Goal: Task Accomplishment & Management: Complete application form

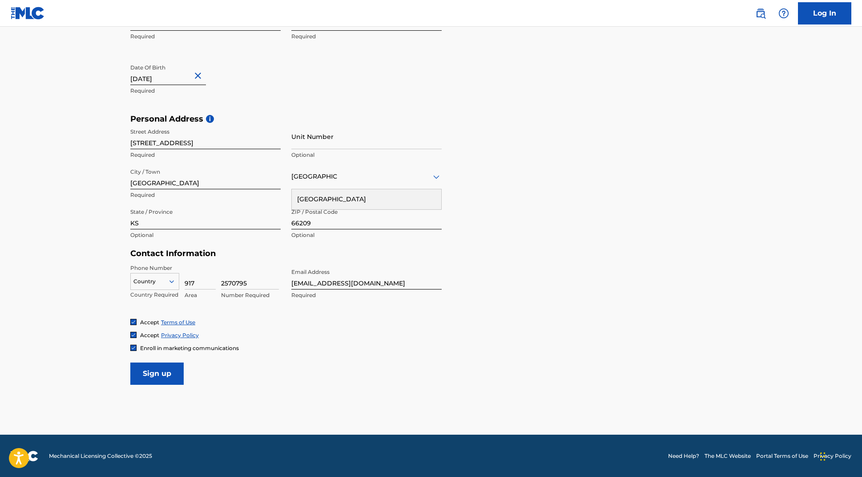
click at [164, 373] on input "Sign up" at bounding box center [156, 373] width 53 height 22
click at [151, 280] on div at bounding box center [155, 281] width 48 height 10
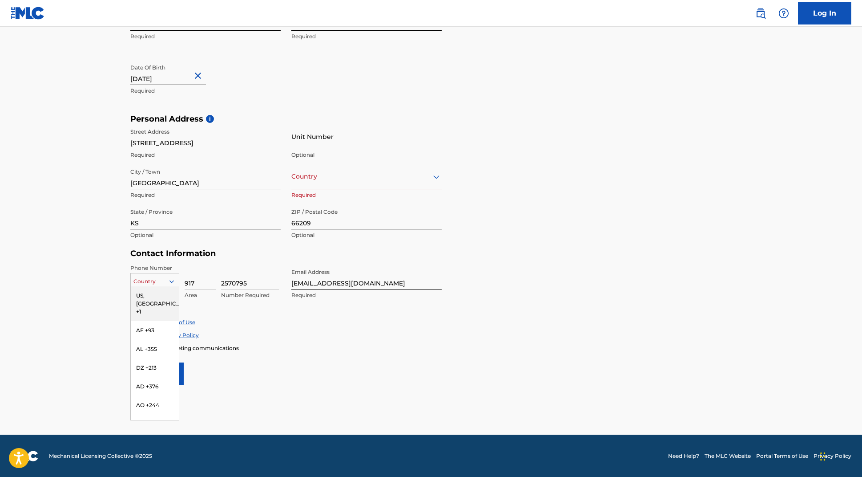
click at [161, 296] on div "US, [GEOGRAPHIC_DATA] +1" at bounding box center [155, 303] width 48 height 35
click at [172, 284] on icon at bounding box center [172, 281] width 8 height 8
click at [266, 335] on div "Accept Privacy Policy" at bounding box center [431, 335] width 602 height 8
click at [157, 377] on input "Sign up" at bounding box center [156, 373] width 53 height 22
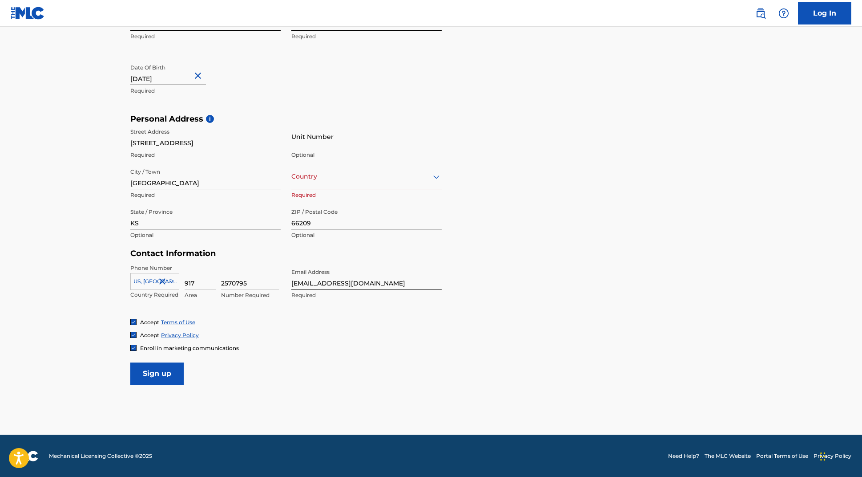
click at [341, 178] on div "[GEOGRAPHIC_DATA]" at bounding box center [366, 176] width 150 height 11
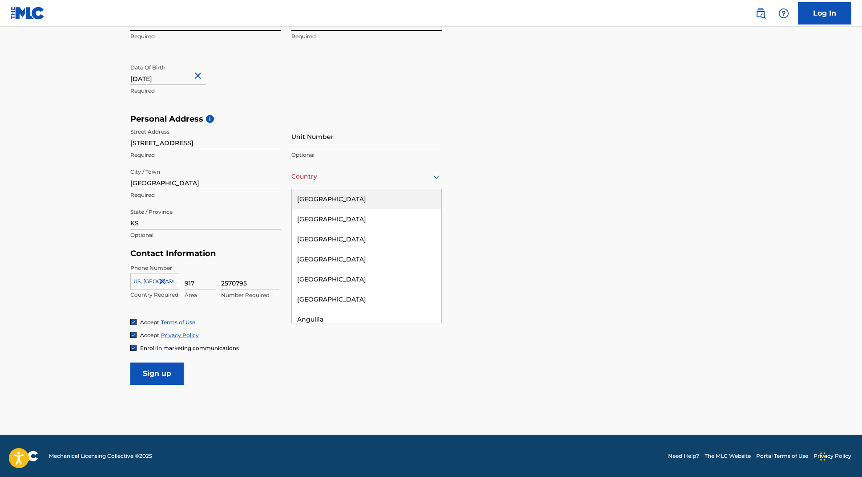
click at [337, 200] on div "[GEOGRAPHIC_DATA]" at bounding box center [367, 199] width 150 height 20
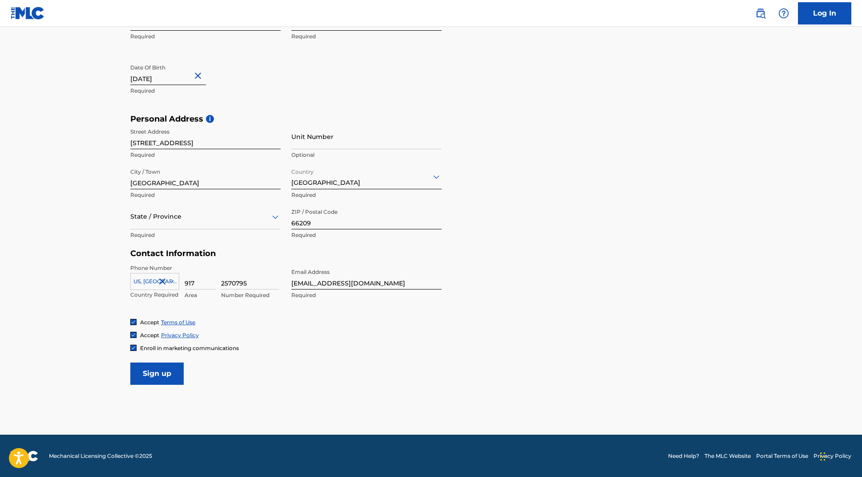
click at [163, 374] on input "Sign up" at bounding box center [156, 373] width 53 height 22
click at [267, 213] on div at bounding box center [205, 216] width 150 height 11
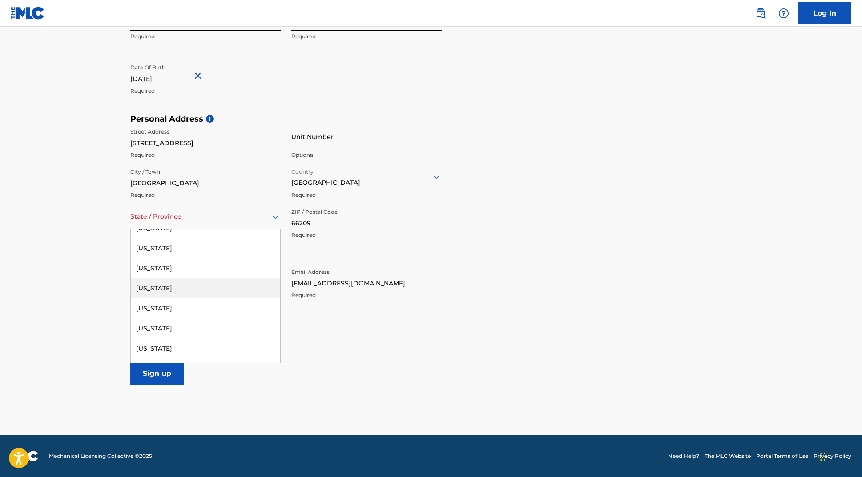
scroll to position [351, 0]
click at [181, 249] on div "[US_STATE]" at bounding box center [206, 249] width 150 height 20
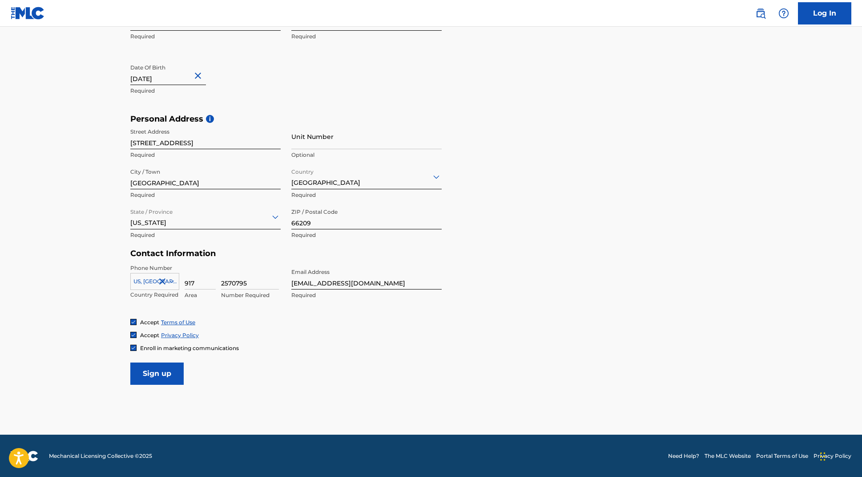
click at [166, 376] on input "Sign up" at bounding box center [156, 373] width 53 height 22
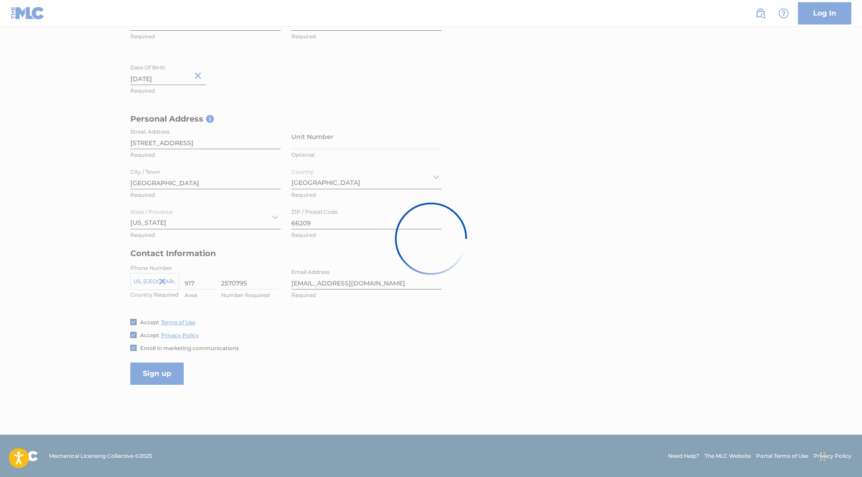
scroll to position [0, 0]
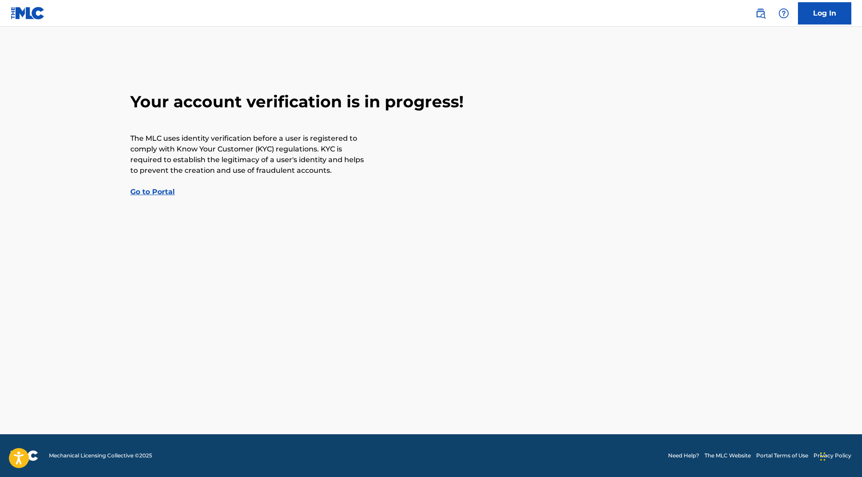
click at [162, 192] on link "Go to Portal" at bounding box center [152, 191] width 44 height 8
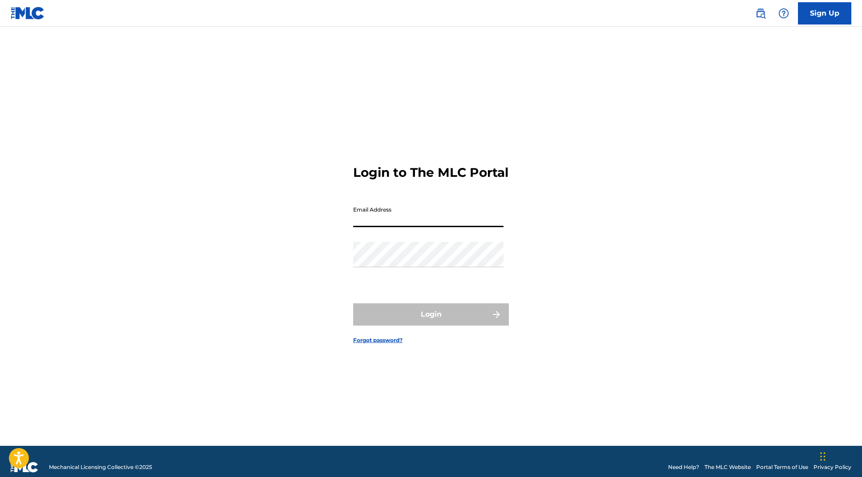
click at [388, 223] on input "Email Address" at bounding box center [428, 214] width 150 height 25
type input "[EMAIL_ADDRESS][DOMAIN_NAME]"
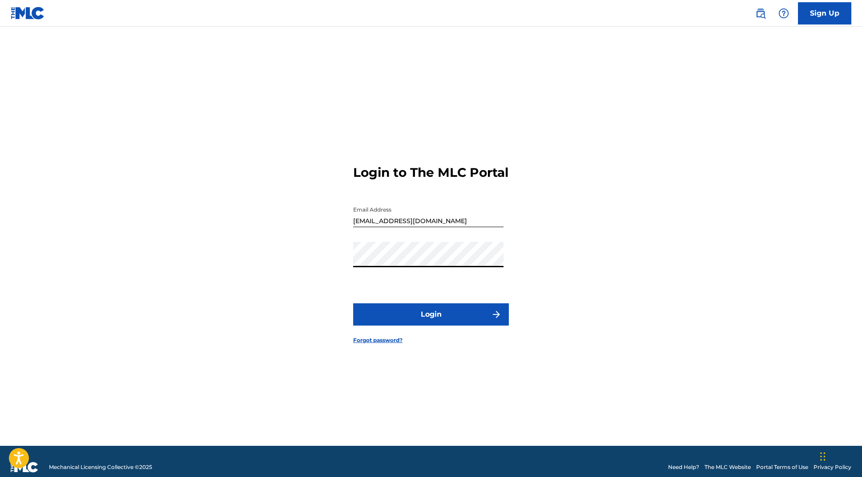
click at [441, 321] on button "Login" at bounding box center [431, 314] width 156 height 22
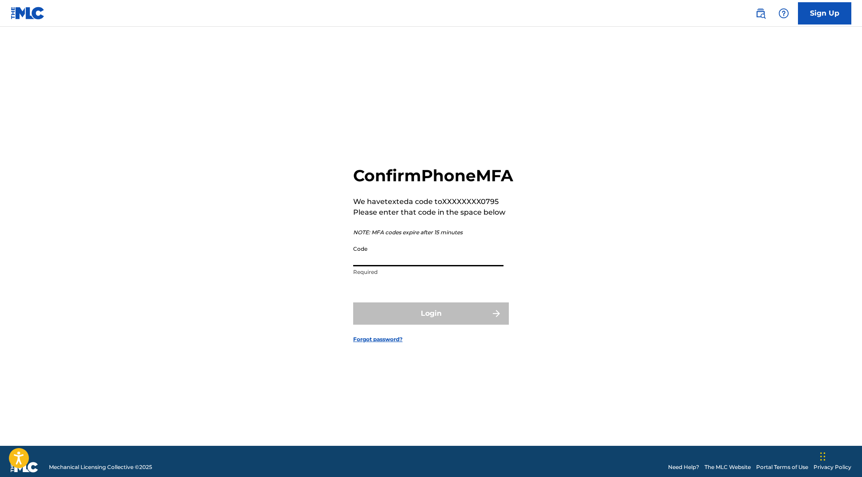
click at [403, 266] on input "Code" at bounding box center [428, 253] width 150 height 25
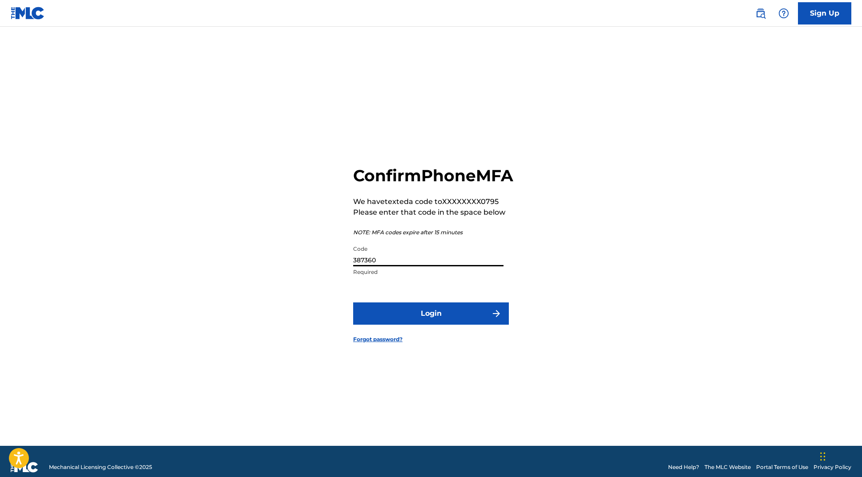
type input "387360"
click at [453, 323] on button "Login" at bounding box center [431, 313] width 156 height 22
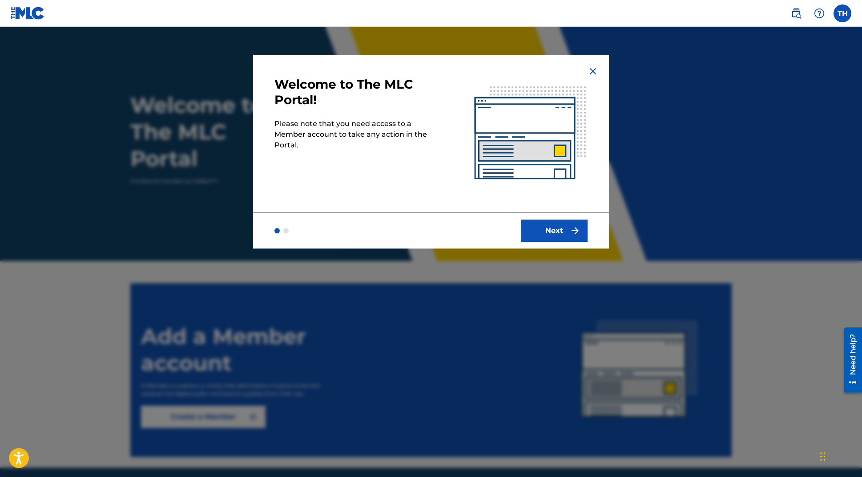
click at [558, 230] on button "Next" at bounding box center [554, 230] width 67 height 22
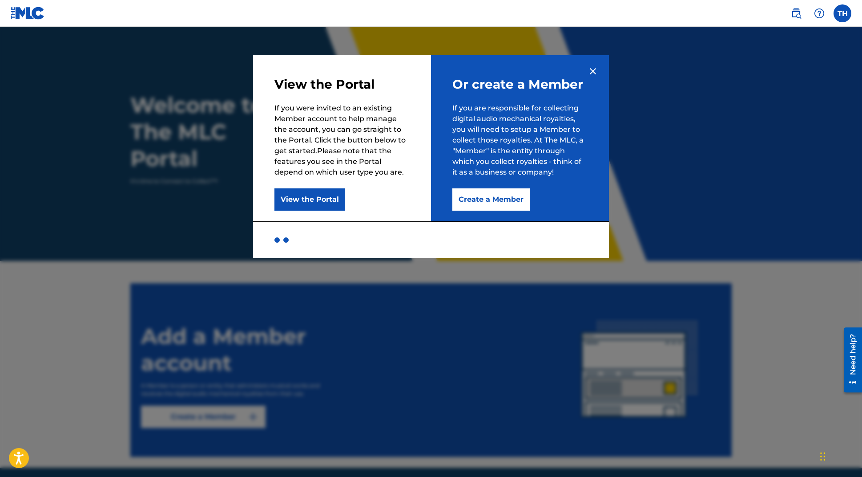
click at [592, 71] on img at bounding box center [593, 71] width 11 height 11
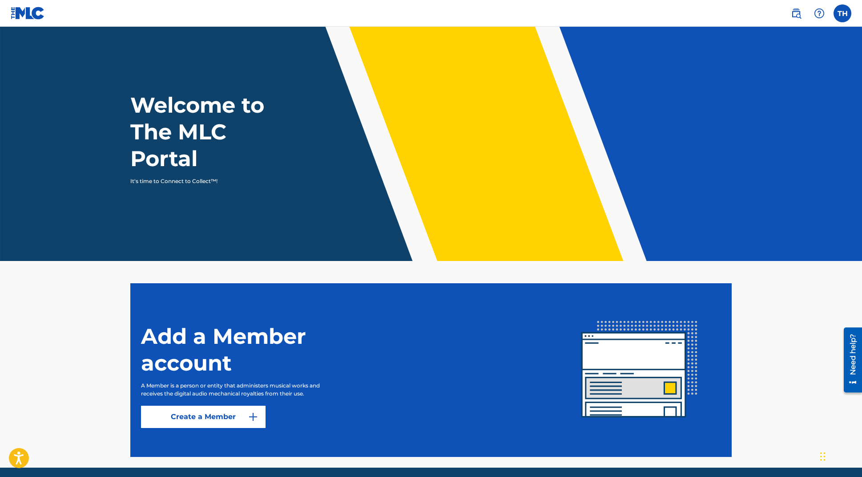
click at [234, 417] on link "Create a Member" at bounding box center [203, 416] width 125 height 22
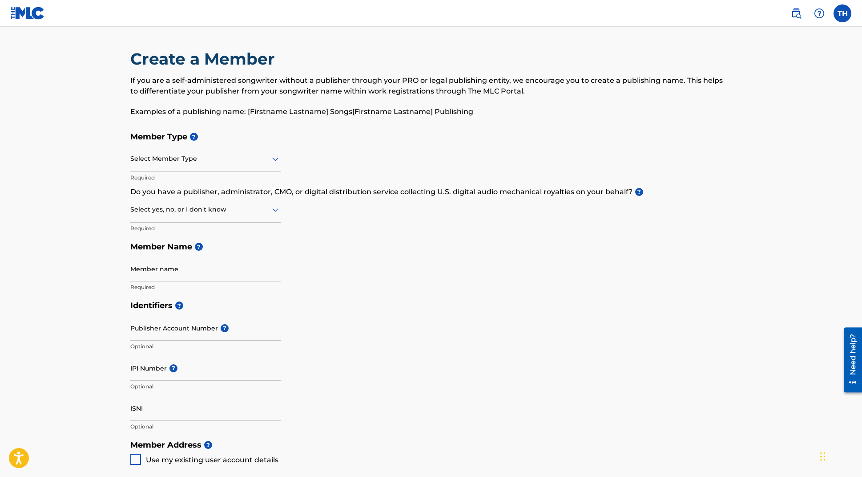
click at [227, 162] on div at bounding box center [205, 158] width 150 height 11
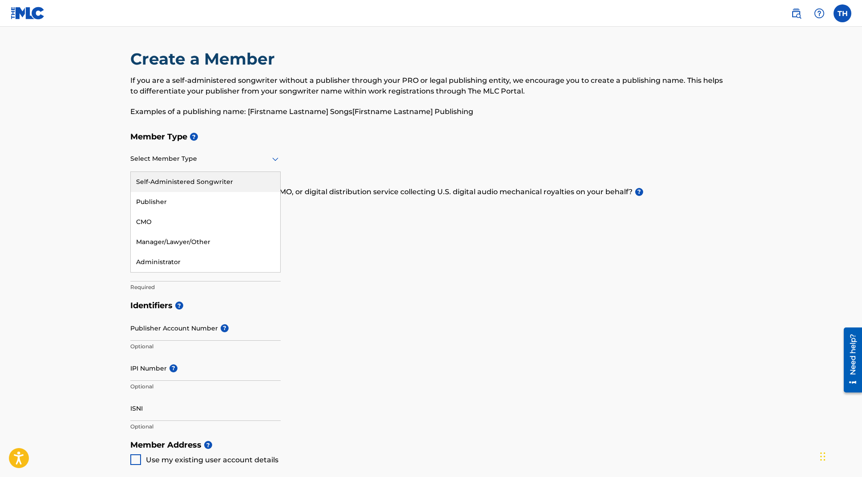
click at [228, 182] on div "Self-Administered Songwriter" at bounding box center [206, 182] width 150 height 20
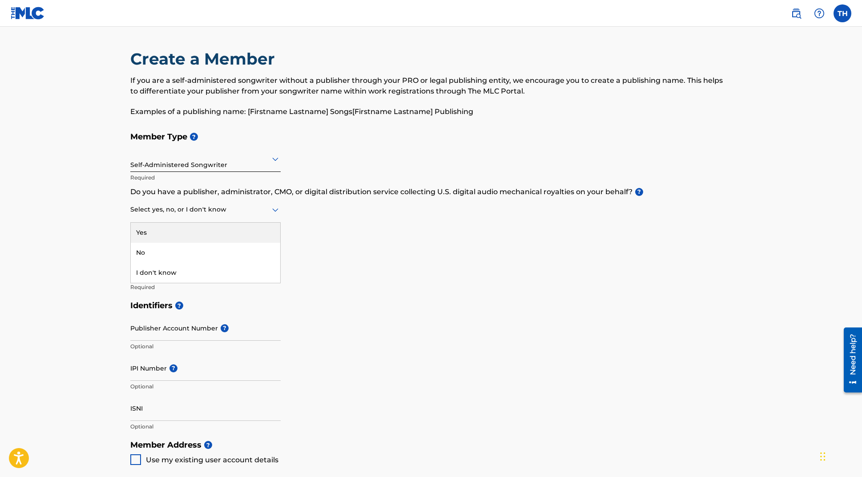
click at [269, 211] on div at bounding box center [205, 209] width 150 height 11
click at [221, 226] on div "Yes" at bounding box center [206, 232] width 150 height 20
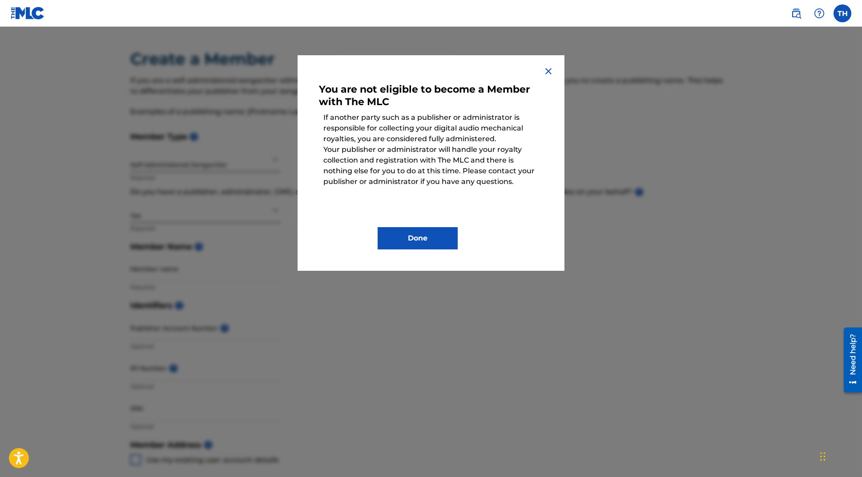
click at [433, 239] on button "Done" at bounding box center [418, 238] width 80 height 22
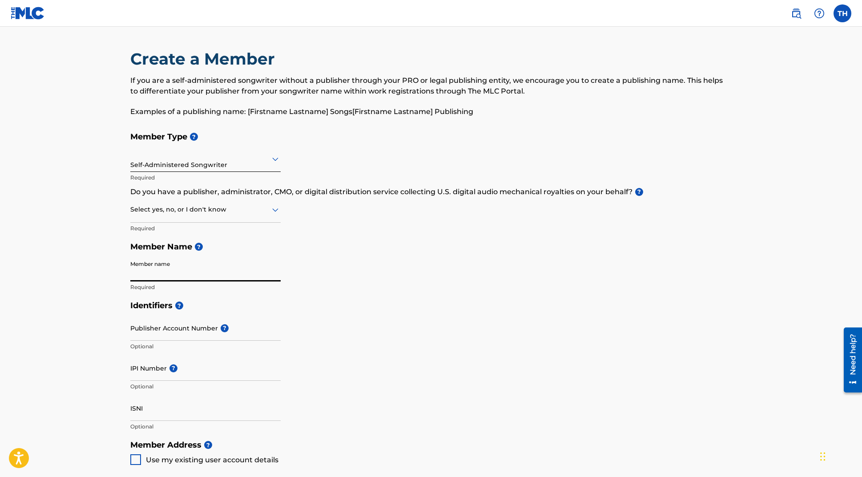
click at [177, 270] on input "Member name" at bounding box center [205, 268] width 150 height 25
type input "[PERSON_NAME] [PERSON_NAME]"
type input "[STREET_ADDRESS]"
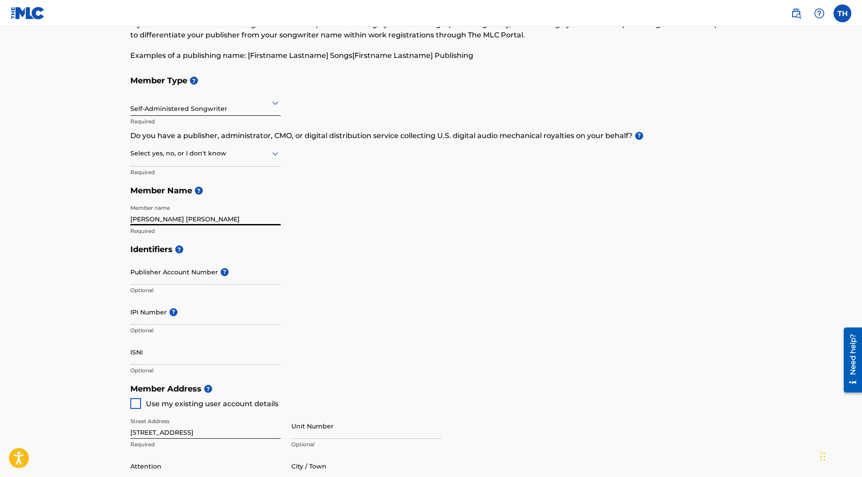
scroll to position [61, 0]
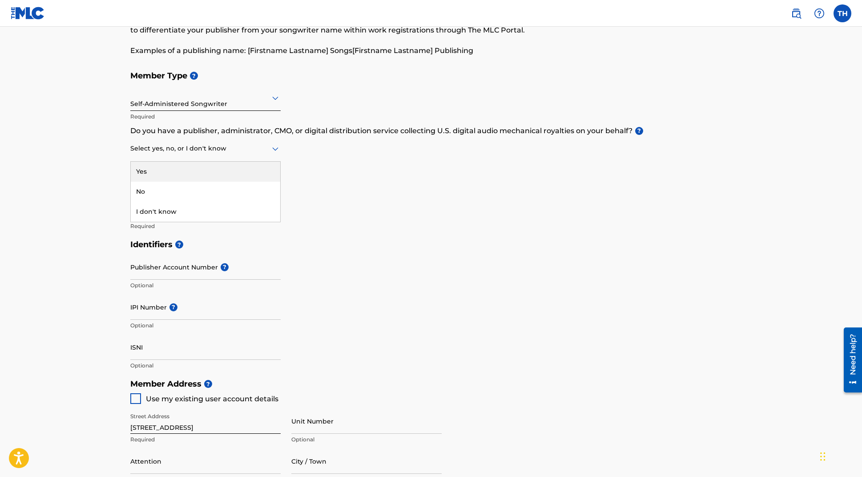
click at [157, 149] on div at bounding box center [205, 148] width 150 height 11
click at [144, 169] on div "Yes" at bounding box center [206, 172] width 150 height 20
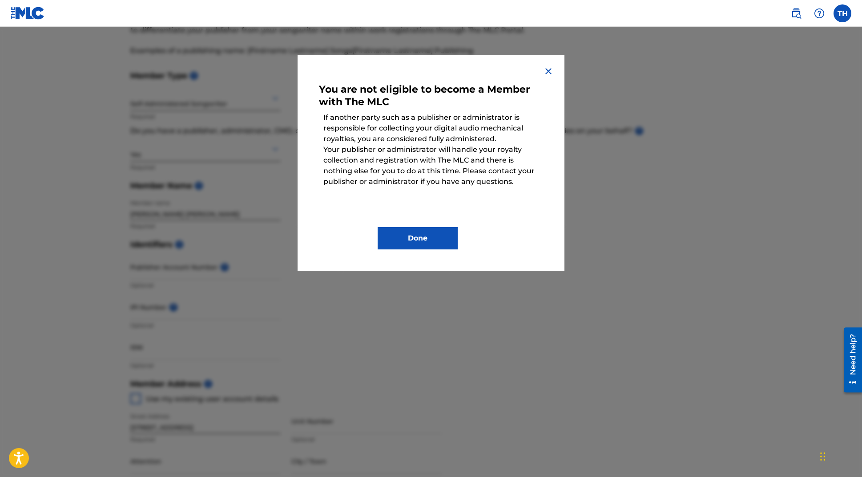
click at [426, 240] on button "Done" at bounding box center [418, 238] width 80 height 22
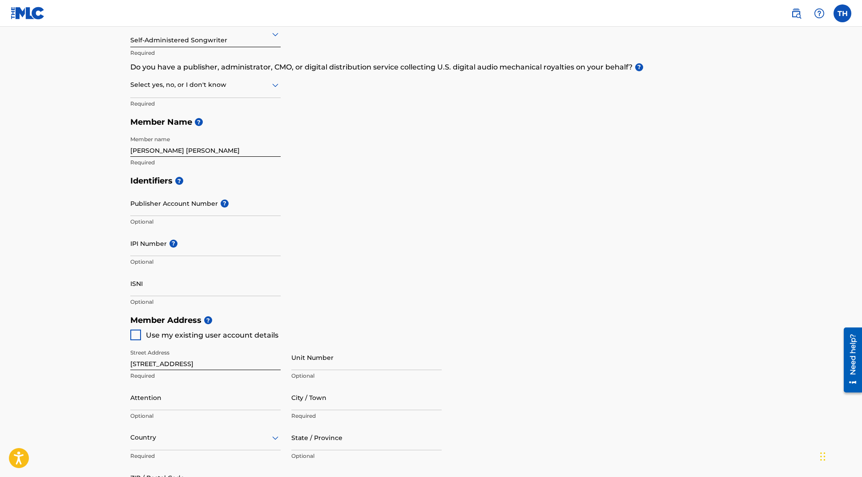
scroll to position [131, 0]
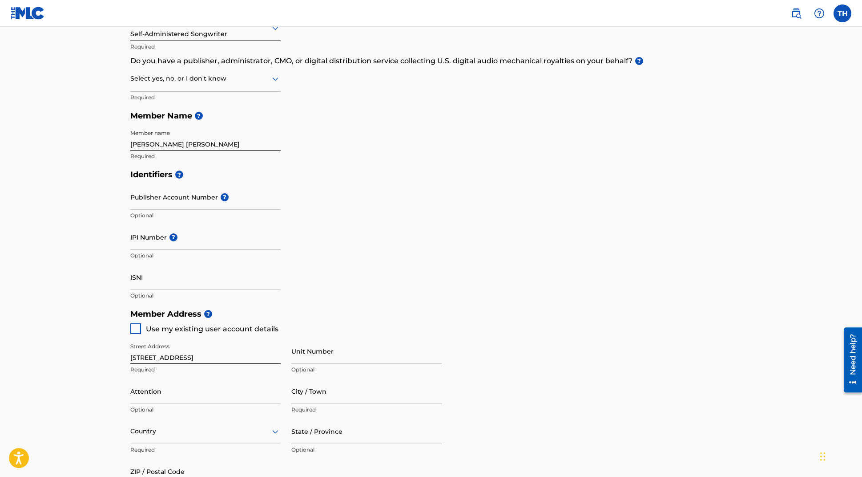
click at [152, 195] on input "Publisher Account Number ?" at bounding box center [205, 196] width 150 height 25
paste input "3889822"
type input "3889822"
drag, startPoint x: 153, startPoint y: 145, endPoint x: 198, endPoint y: 144, distance: 44.9
click at [198, 144] on input "[PERSON_NAME] [PERSON_NAME]" at bounding box center [205, 137] width 150 height 25
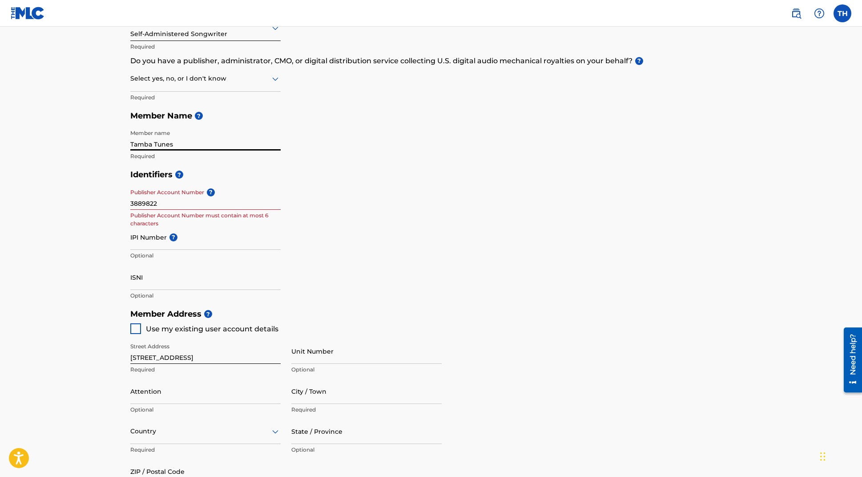
type input "Tamba Tunes"
click at [157, 243] on input "IPI Number ?" at bounding box center [205, 236] width 150 height 25
paste input "706710071"
type input "706710071"
click at [150, 203] on input "3889822" at bounding box center [205, 196] width 150 height 25
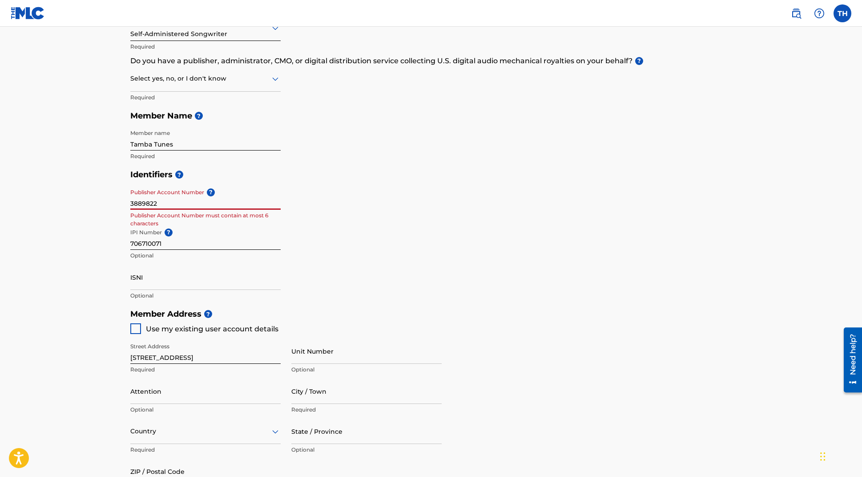
click at [150, 203] on input "3889822" at bounding box center [205, 196] width 150 height 25
click at [147, 202] on input "Publisher Account Number ?" at bounding box center [205, 196] width 150 height 25
paste input "3889822"
type input "3889822"
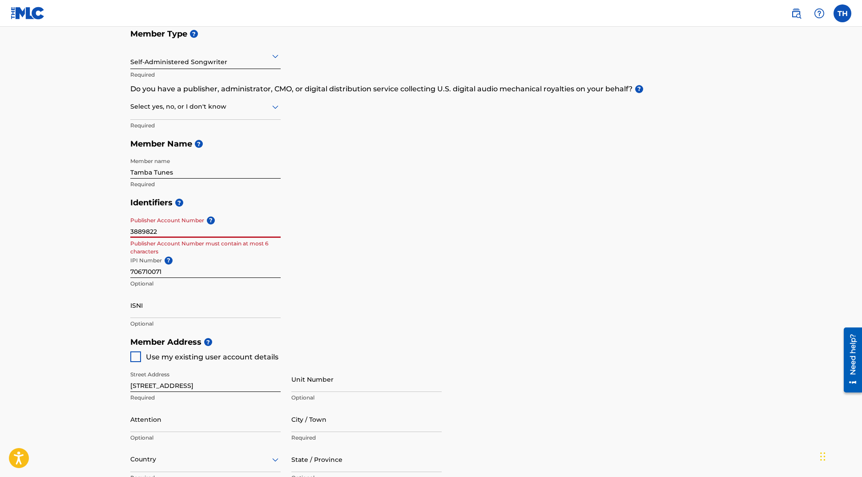
scroll to position [99, 0]
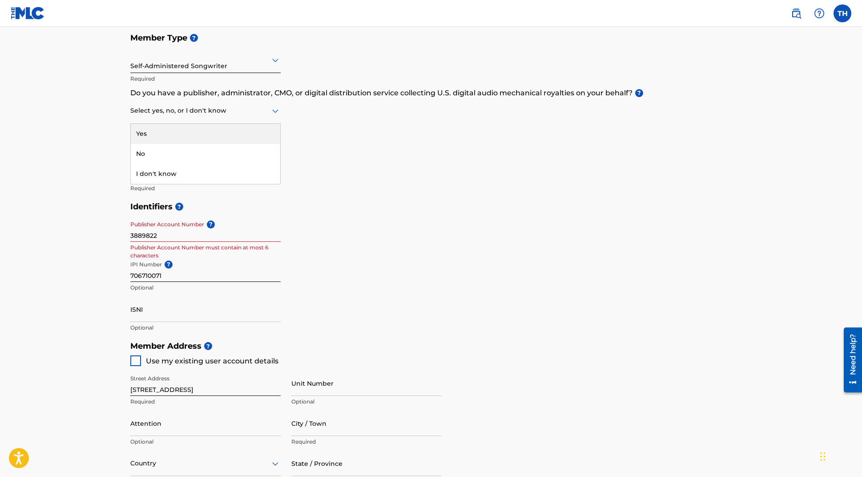
click at [273, 112] on icon at bounding box center [275, 110] width 11 height 11
click at [340, 111] on div "Member Type ? Self-Administered Songwriter Required Do you have a publisher, ad…" at bounding box center [431, 112] width 602 height 169
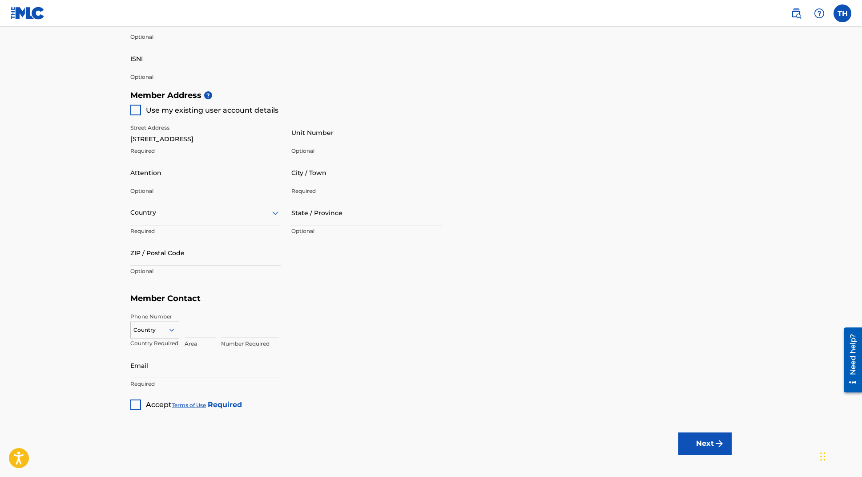
scroll to position [363, 0]
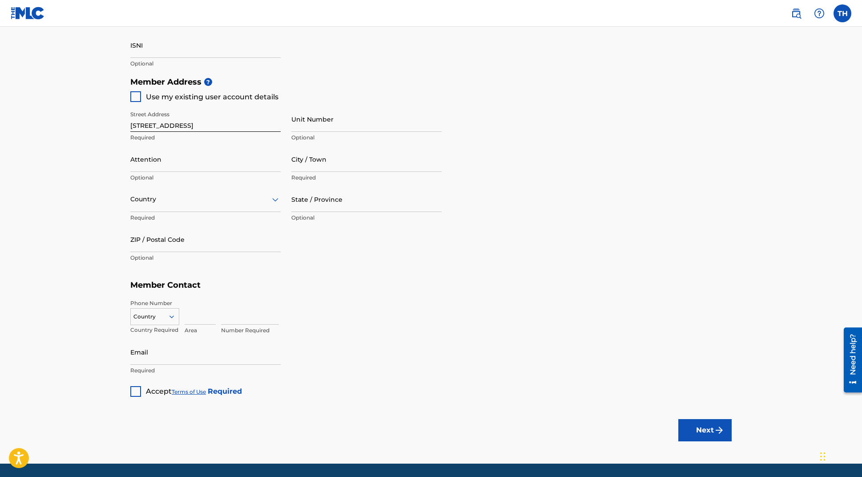
click at [205, 160] on input "Attention" at bounding box center [205, 158] width 150 height 25
type input "[PERSON_NAME] [PERSON_NAME]"
type input "[GEOGRAPHIC_DATA]"
type input "KS"
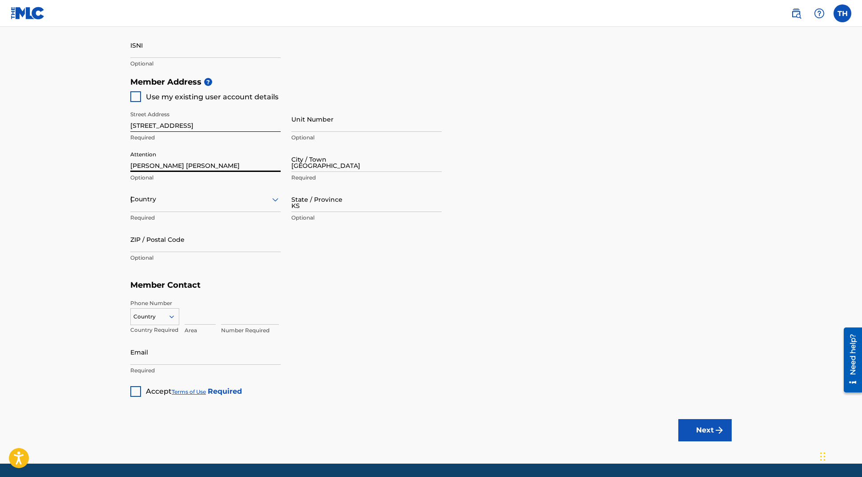
type input "66209"
type input "917"
type input "2570795"
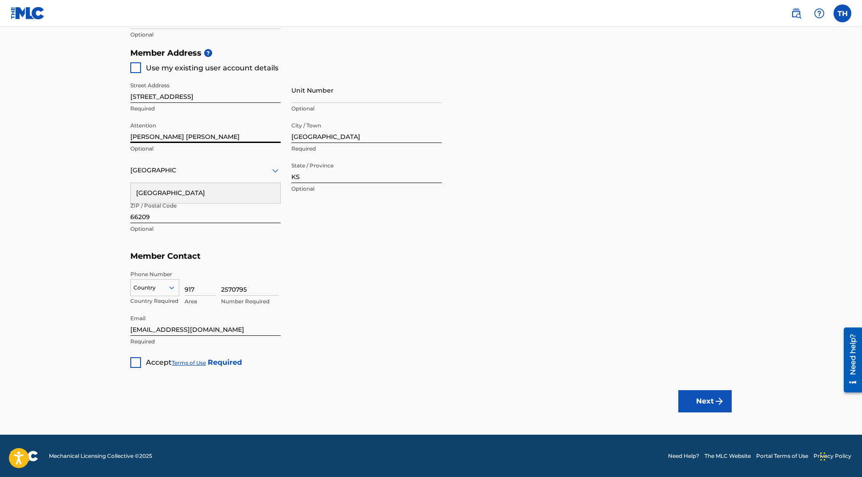
scroll to position [384, 0]
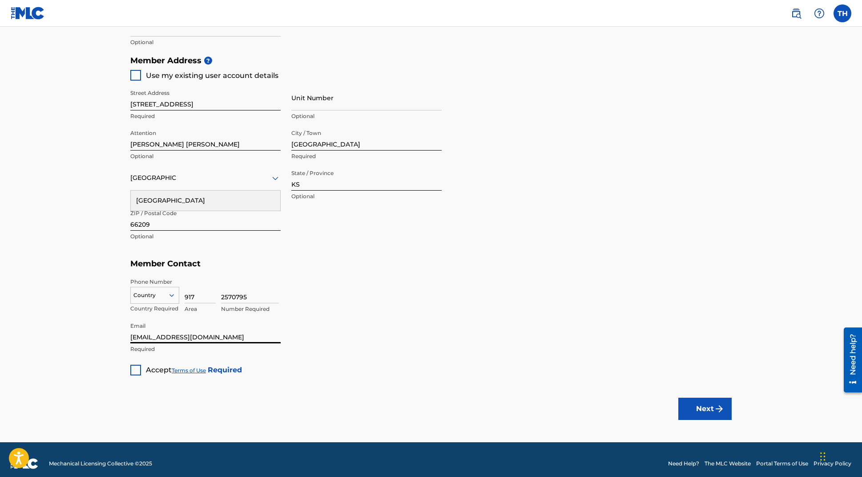
drag, startPoint x: 170, startPoint y: 336, endPoint x: 132, endPoint y: 334, distance: 37.9
click at [132, 334] on input "[EMAIL_ADDRESS][DOMAIN_NAME]" at bounding box center [205, 330] width 150 height 25
type input "[EMAIL_ADDRESS][DOMAIN_NAME]"
click at [137, 370] on div at bounding box center [135, 369] width 11 height 11
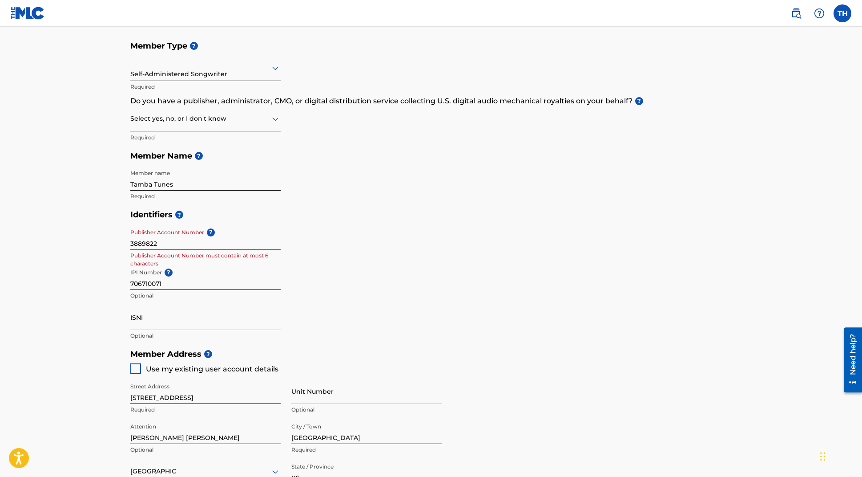
scroll to position [90, 0]
click at [173, 246] on input "3889822" at bounding box center [205, 237] width 150 height 25
type input "3889822"
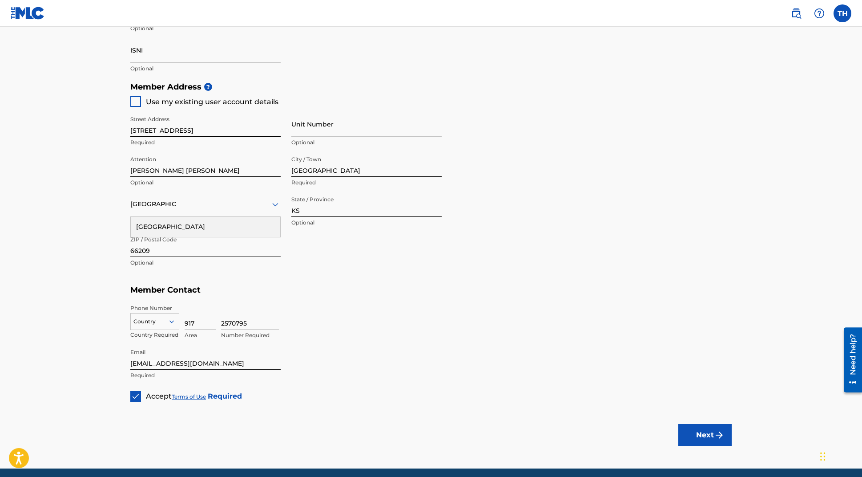
scroll to position [359, 0]
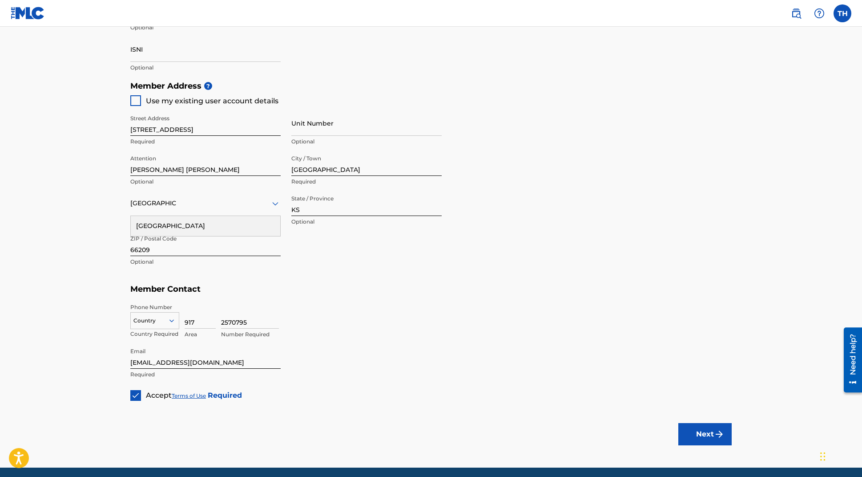
click at [706, 429] on button "Next" at bounding box center [705, 434] width 53 height 22
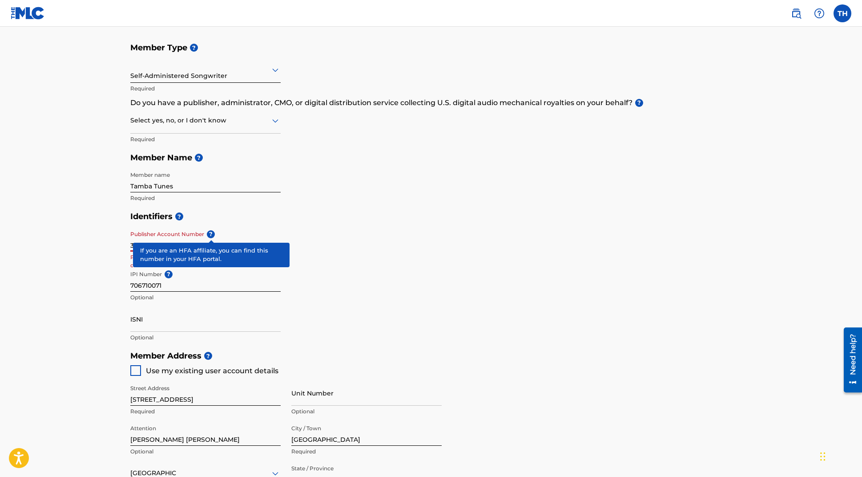
click at [214, 236] on span "?" at bounding box center [211, 234] width 8 height 8
click at [214, 236] on input "3889822" at bounding box center [205, 238] width 150 height 25
click at [268, 220] on h5 "Identifiers ?" at bounding box center [431, 216] width 602 height 19
click at [148, 244] on input "3889822" at bounding box center [205, 238] width 150 height 25
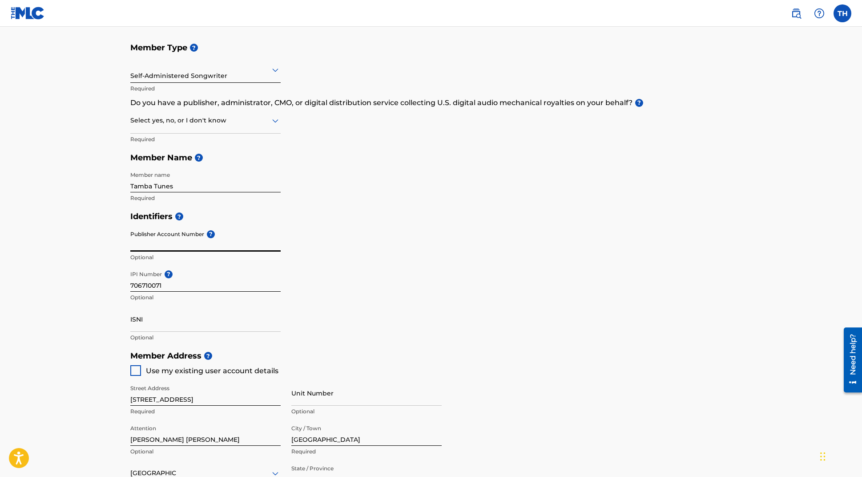
click at [326, 220] on h5 "Identifiers ?" at bounding box center [431, 216] width 602 height 19
click at [199, 245] on input "Publisher Account Number ?" at bounding box center [205, 238] width 150 height 25
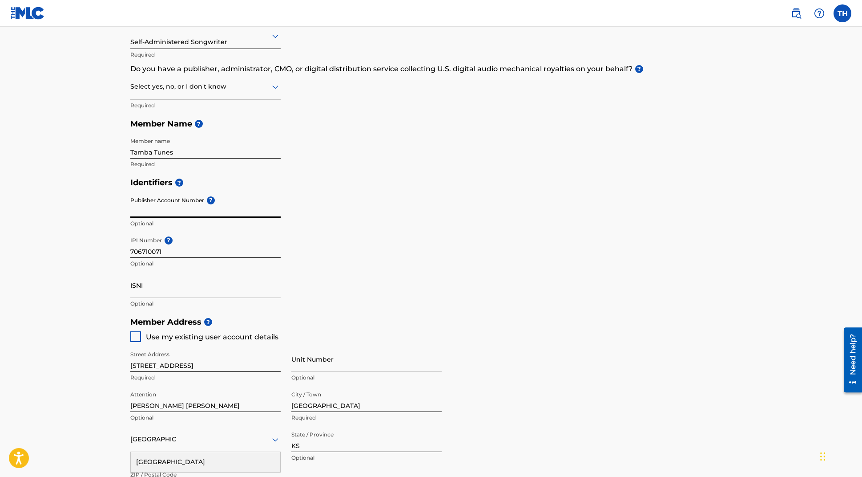
scroll to position [392, 0]
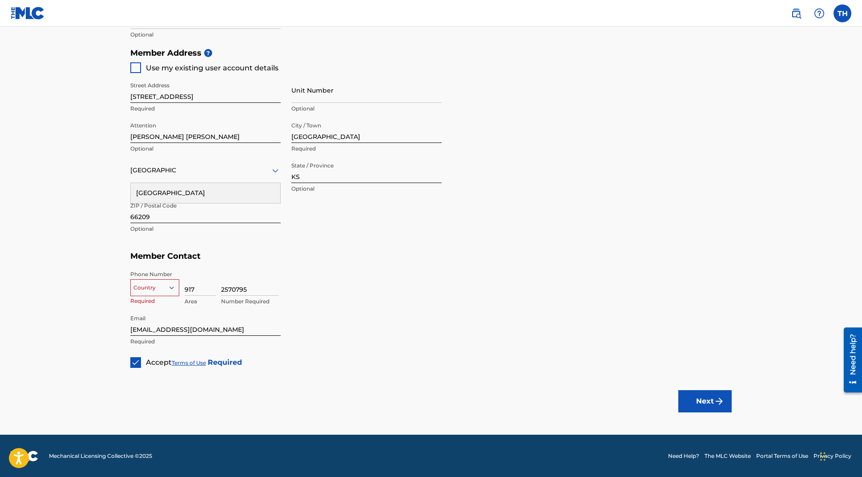
click at [715, 399] on img "submit" at bounding box center [719, 401] width 11 height 11
click at [170, 284] on icon at bounding box center [172, 287] width 8 height 8
click at [165, 304] on div "US, [GEOGRAPHIC_DATA] +1" at bounding box center [155, 309] width 48 height 35
click at [708, 401] on button "Next" at bounding box center [705, 401] width 53 height 22
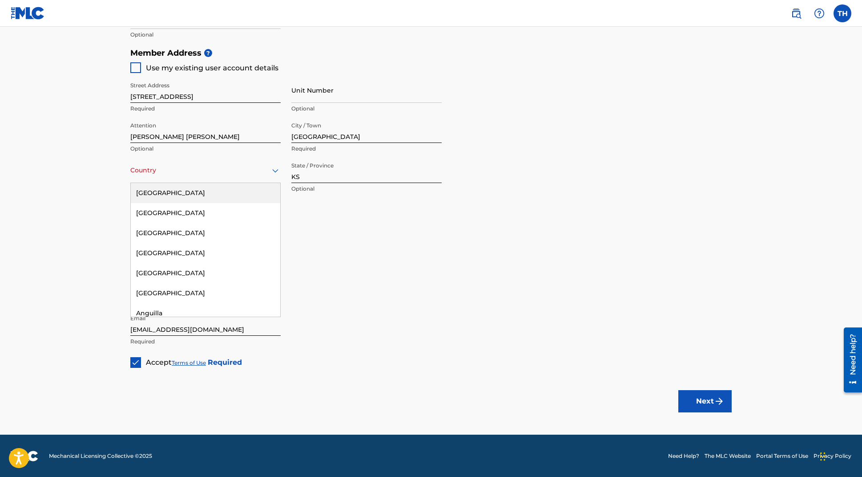
click at [270, 172] on icon at bounding box center [275, 170] width 11 height 11
click at [230, 196] on div "[GEOGRAPHIC_DATA]" at bounding box center [206, 193] width 150 height 20
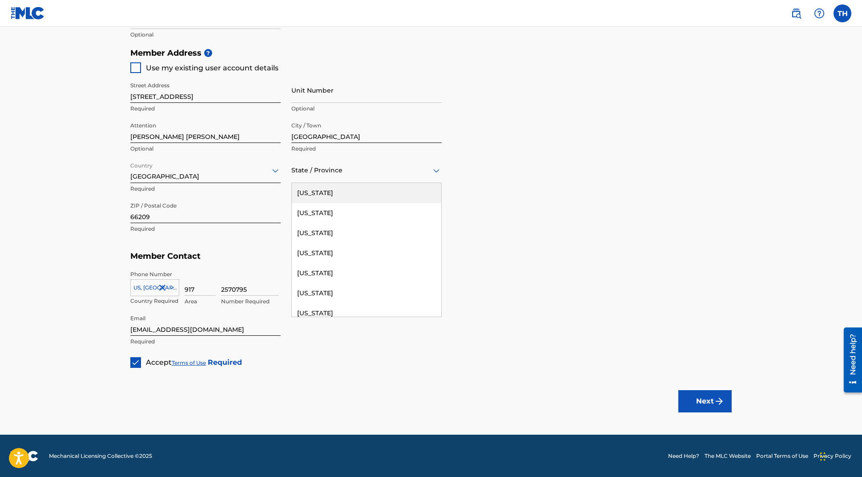
click at [366, 180] on div "State / Province" at bounding box center [366, 170] width 150 height 25
click at [355, 230] on div "[US_STATE]" at bounding box center [367, 229] width 150 height 20
click at [704, 399] on button "Next" at bounding box center [705, 401] width 53 height 22
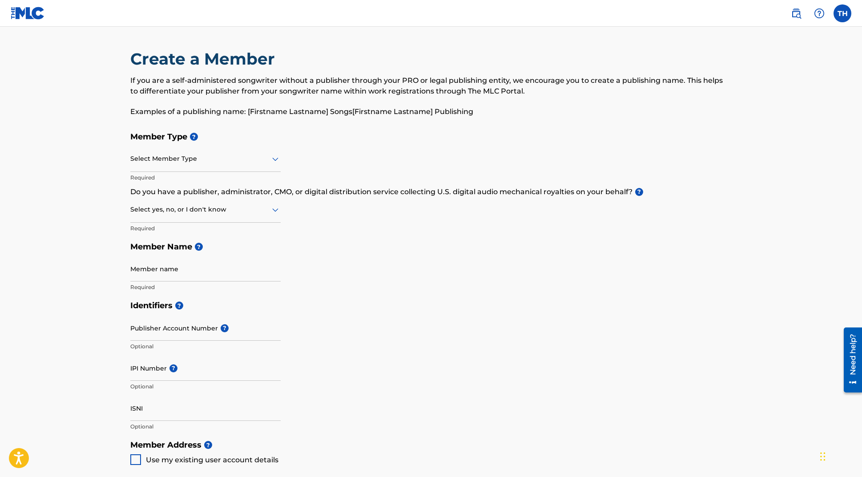
click at [258, 163] on div at bounding box center [205, 158] width 150 height 11
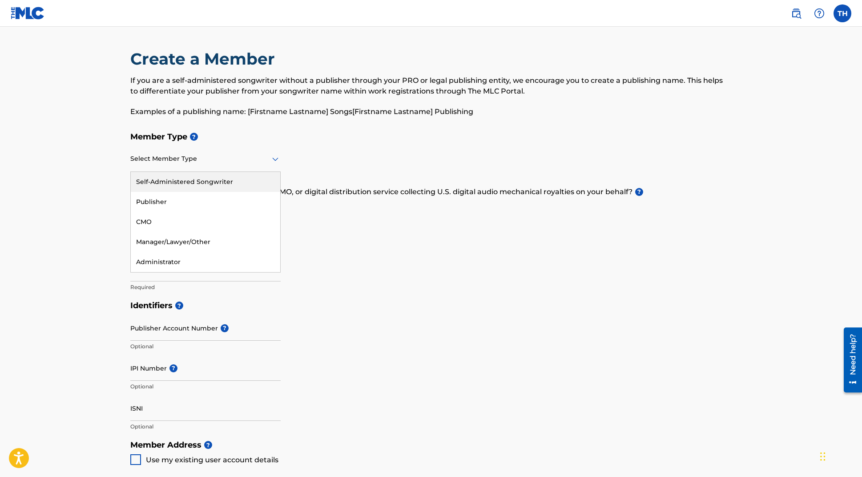
click at [408, 263] on div "Member Type ? Self-Administered Songwriter, 1 of 5. 5 results available. Use Up…" at bounding box center [431, 211] width 602 height 169
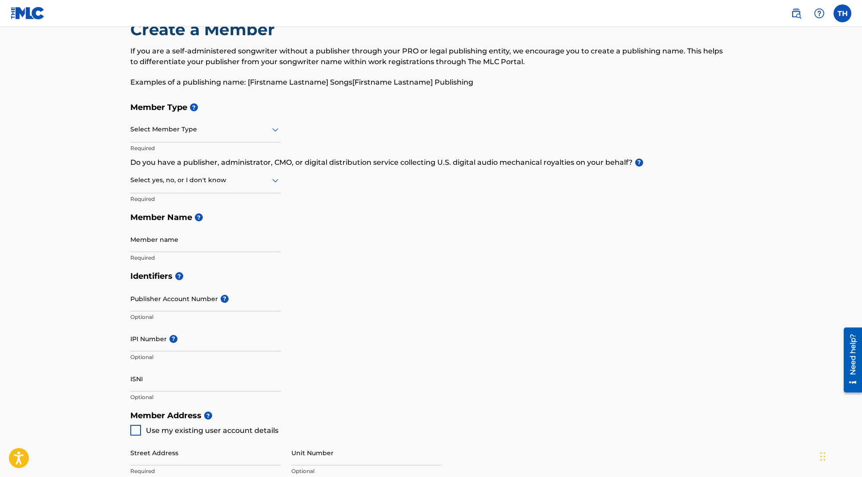
scroll to position [27, 0]
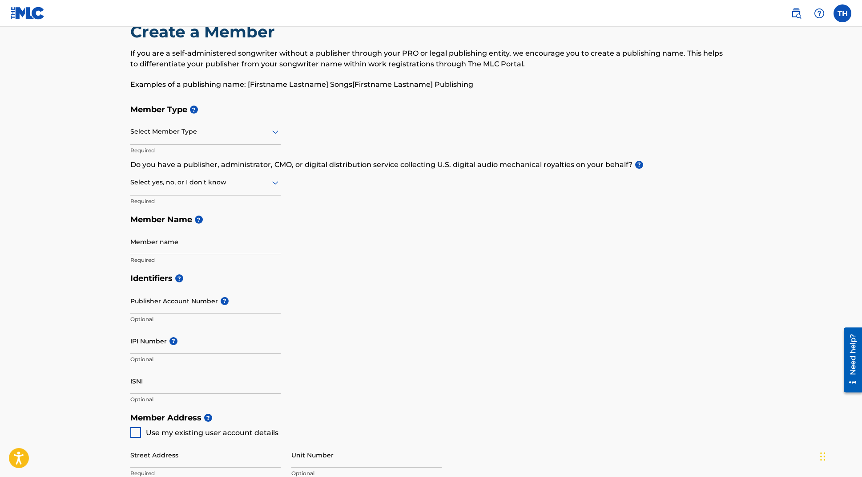
click at [224, 182] on div at bounding box center [205, 182] width 150 height 11
click at [194, 198] on div "Yes" at bounding box center [206, 205] width 150 height 20
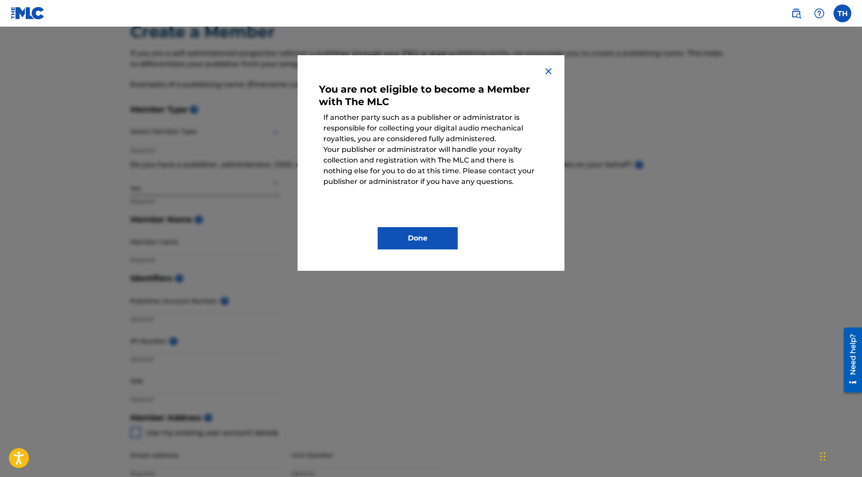
click at [403, 240] on button "Done" at bounding box center [418, 238] width 80 height 22
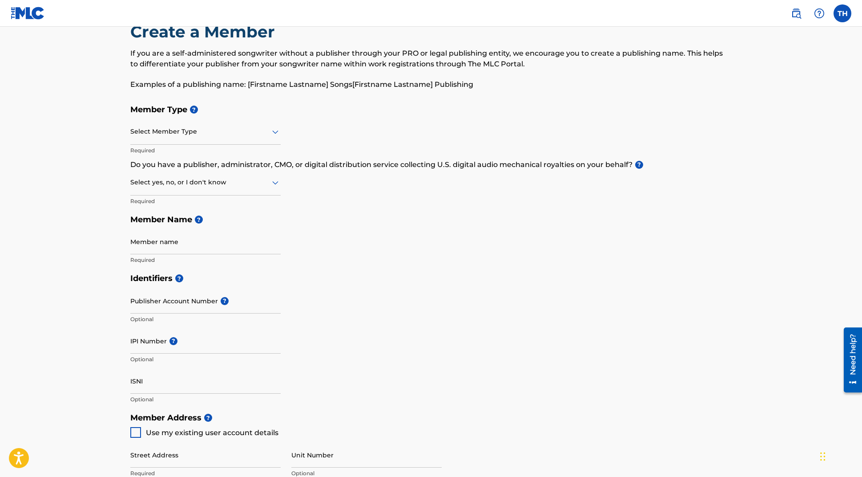
scroll to position [0, 0]
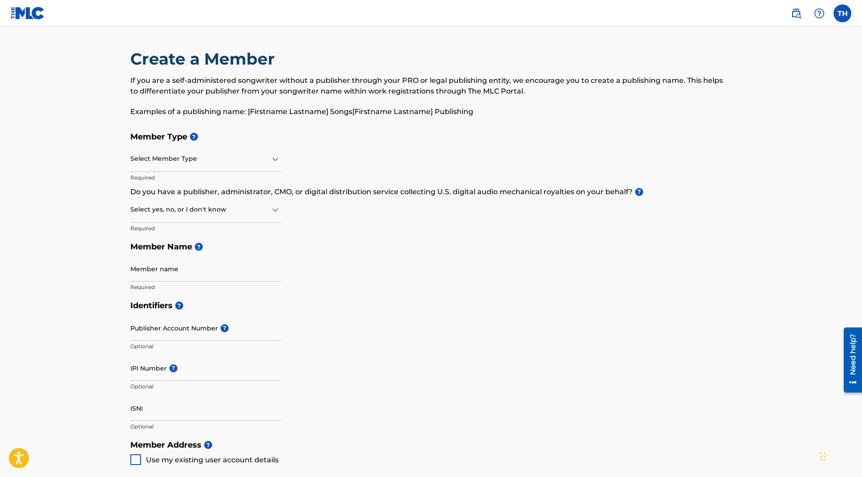
click at [25, 17] on img at bounding box center [28, 13] width 34 height 13
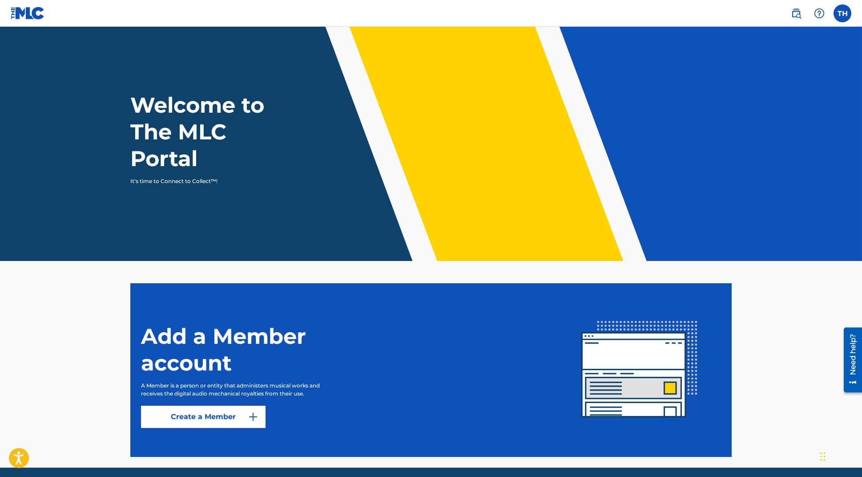
click at [845, 14] on label at bounding box center [843, 13] width 18 height 18
click at [843, 13] on input "TH [PERSON_NAME] [EMAIL_ADDRESS][DOMAIN_NAME] Notification Preferences Profile …" at bounding box center [843, 13] width 0 height 0
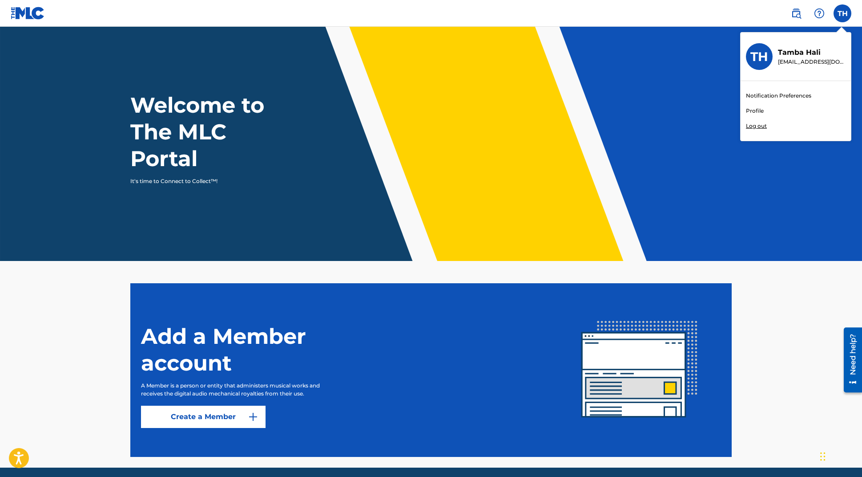
click at [845, 13] on div "TH TH [PERSON_NAME] [EMAIL_ADDRESS][DOMAIN_NAME] Notification Preferences Profi…" at bounding box center [843, 13] width 18 height 18
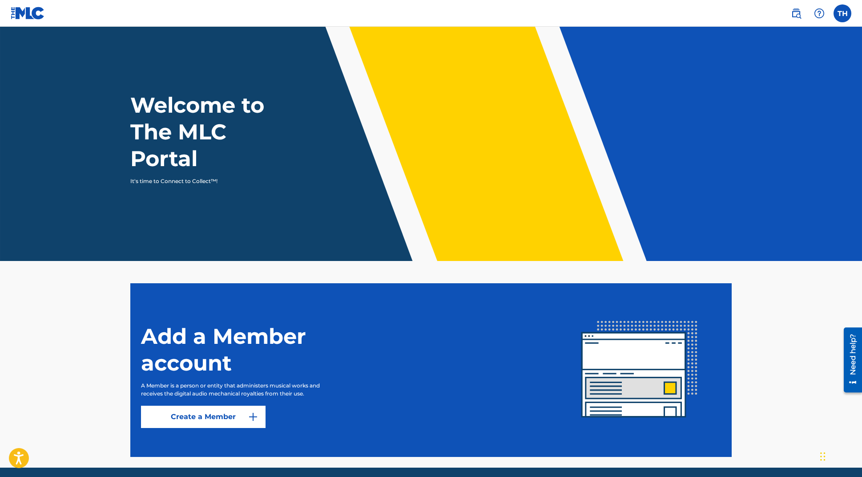
click at [805, 15] on span at bounding box center [808, 13] width 41 height 18
click at [802, 15] on link at bounding box center [797, 13] width 18 height 18
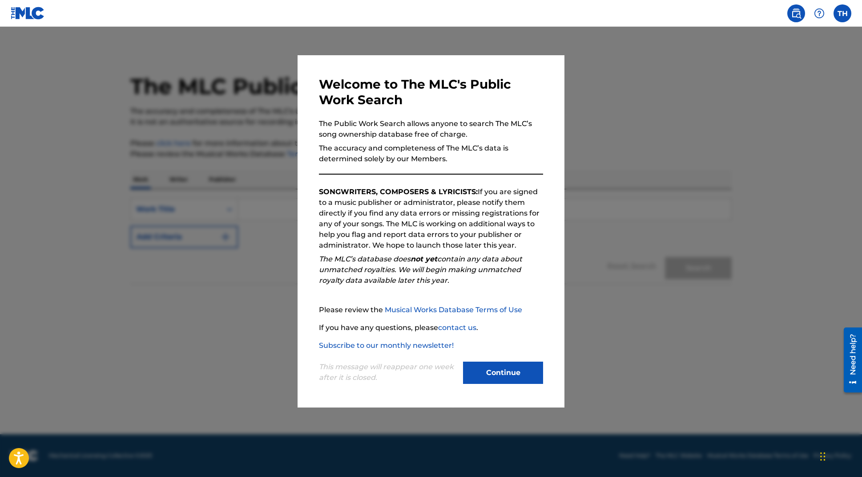
click at [517, 375] on button "Continue" at bounding box center [503, 372] width 80 height 22
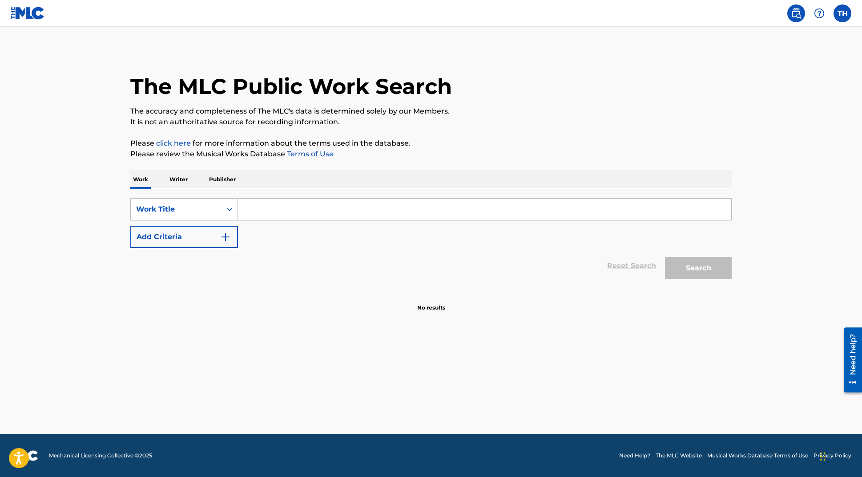
click at [269, 217] on input "Search Form" at bounding box center [484, 208] width 493 height 21
type input "e"
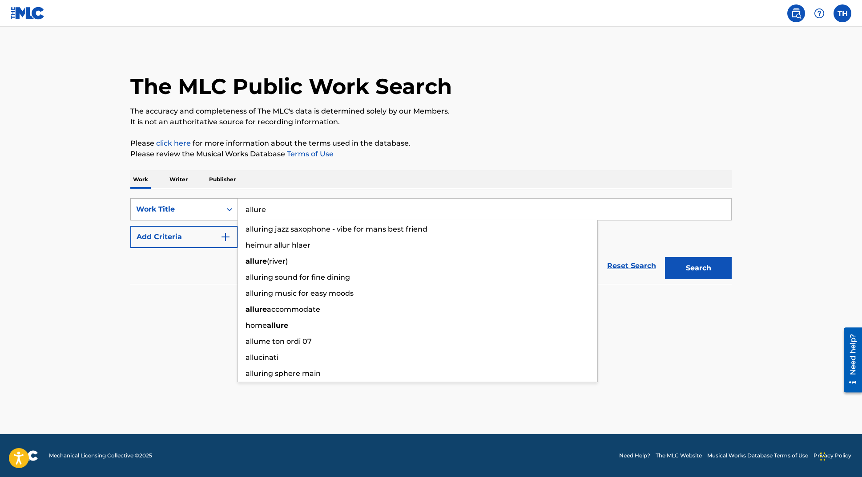
type input "allure"
click at [200, 217] on div "Work Title" at bounding box center [176, 209] width 91 height 17
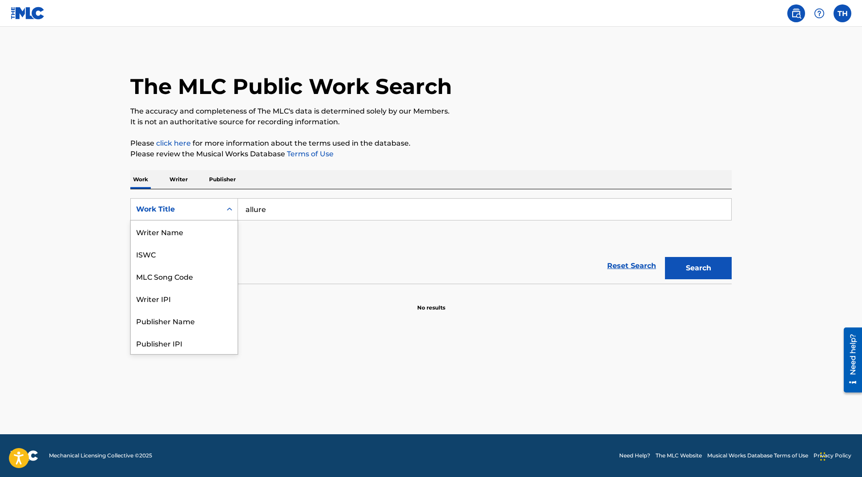
scroll to position [44, 0]
click at [268, 241] on div "SearchWithCriteria8d4578bf-8521-431b-b678-b86793be2478 Work Title selected, 8 o…" at bounding box center [431, 223] width 602 height 50
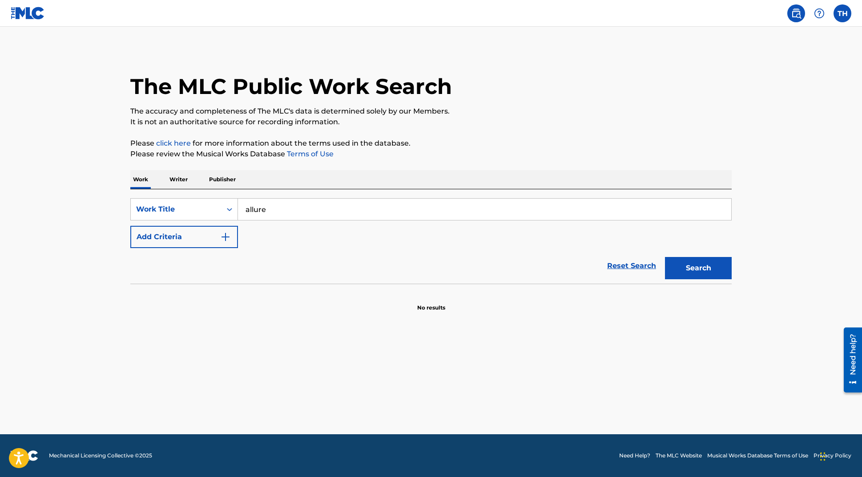
click at [226, 241] on img "Search Form" at bounding box center [225, 236] width 11 height 11
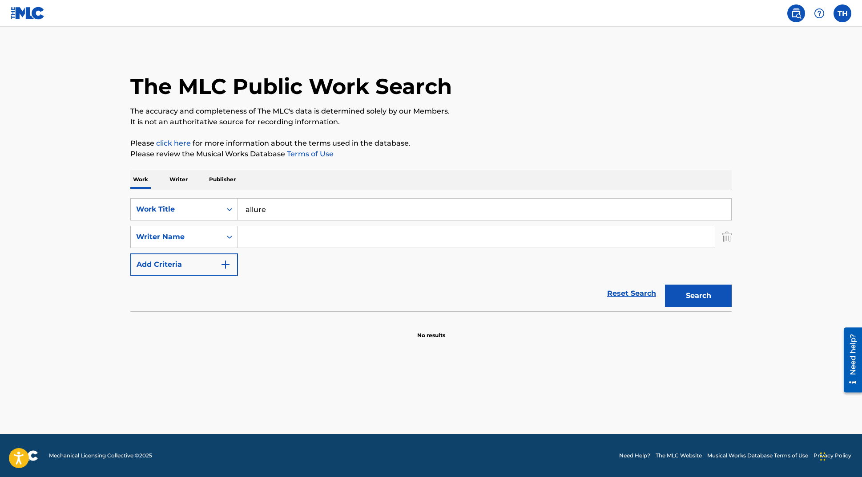
click at [262, 239] on input "Search Form" at bounding box center [476, 236] width 477 height 21
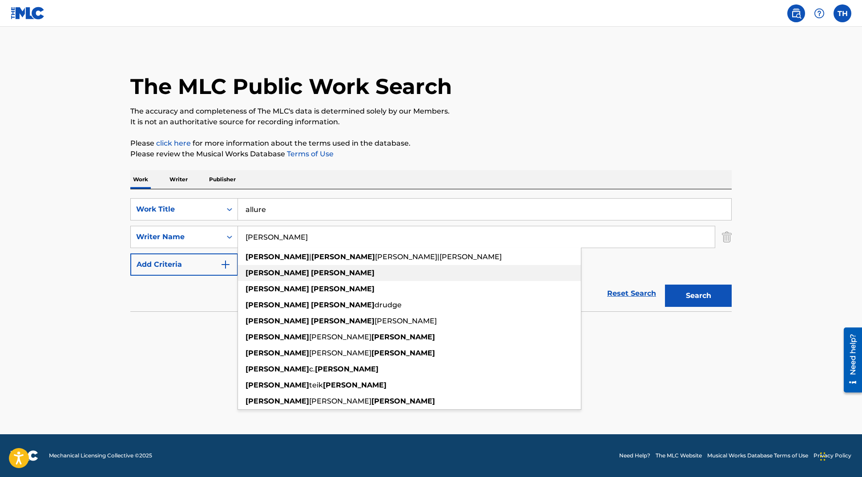
type input "[PERSON_NAME]"
click at [311, 271] on strong "[PERSON_NAME]" at bounding box center [343, 272] width 64 height 8
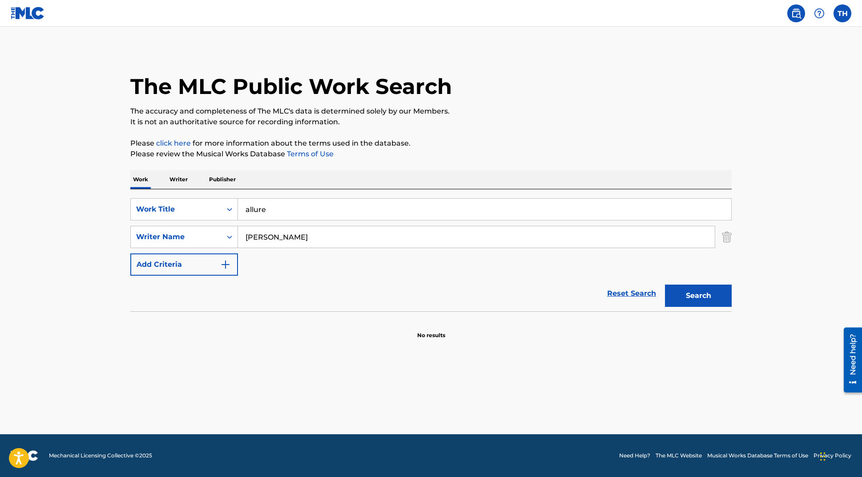
click at [222, 263] on img "Search Form" at bounding box center [225, 264] width 11 height 11
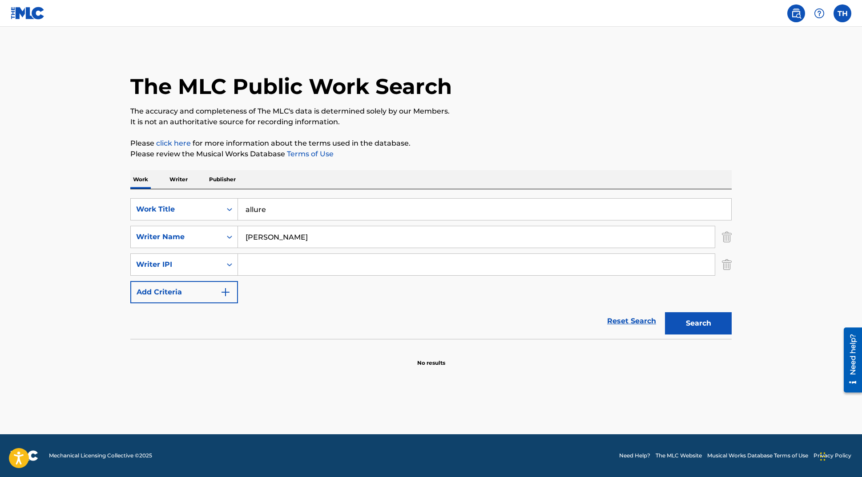
click at [701, 323] on button "Search" at bounding box center [698, 323] width 67 height 22
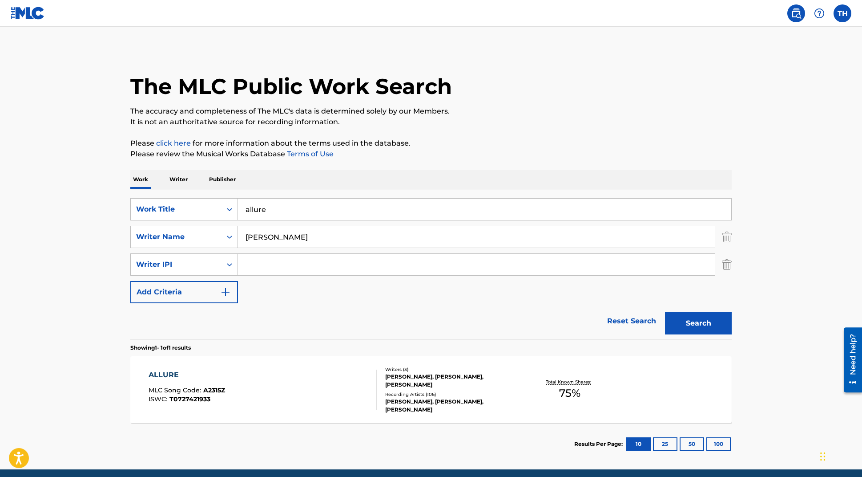
scroll to position [35, 0]
